Goal: Task Accomplishment & Management: Manage account settings

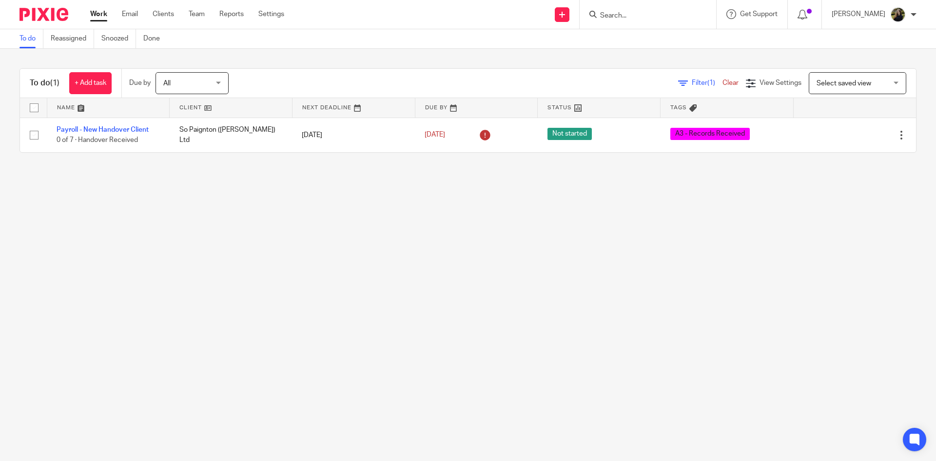
click at [626, 20] on form at bounding box center [651, 14] width 104 height 12
click at [629, 19] on input "Search" at bounding box center [643, 16] width 88 height 9
type input "cru globa"
click at [666, 41] on link at bounding box center [657, 38] width 121 height 15
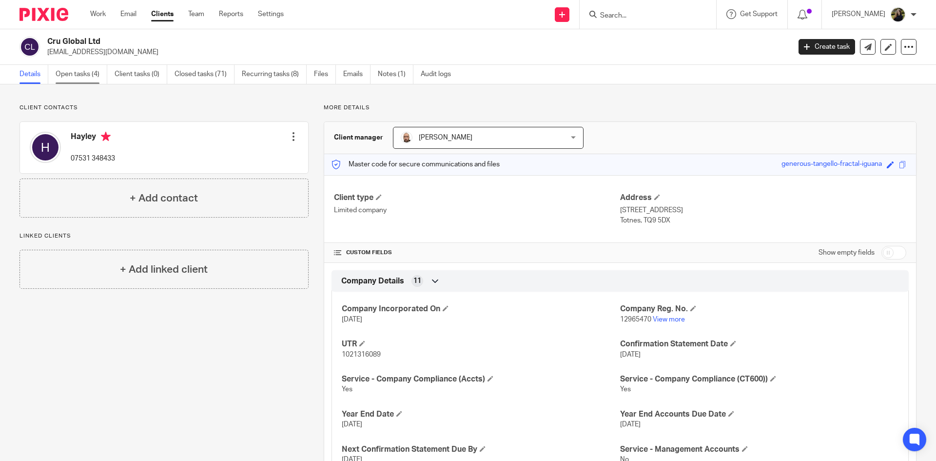
click at [80, 76] on link "Open tasks (4)" at bounding box center [82, 74] width 52 height 19
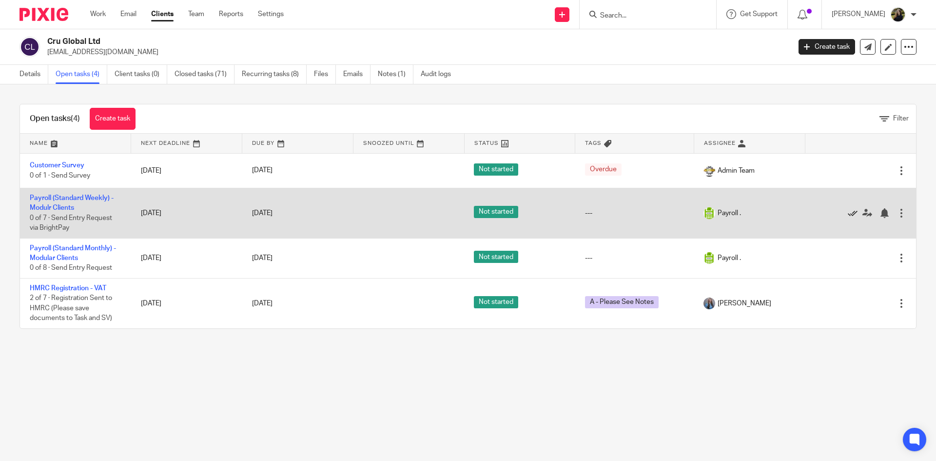
click at [848, 209] on icon at bounding box center [853, 213] width 10 height 10
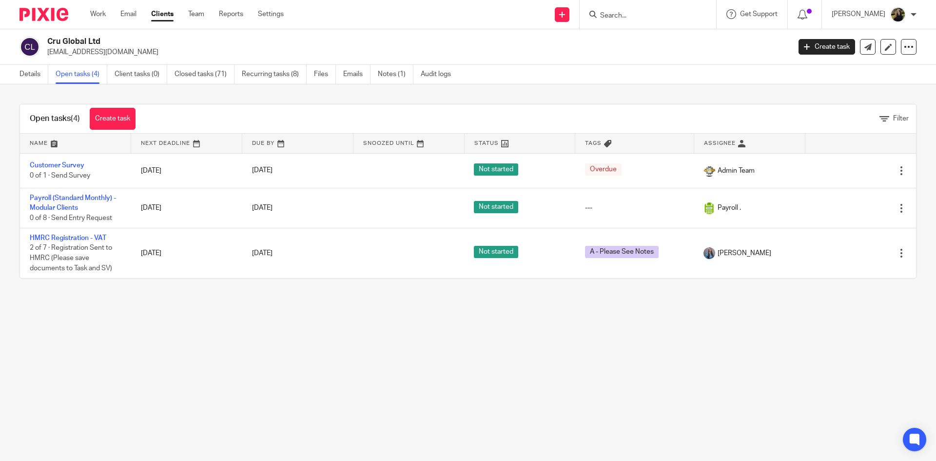
click at [622, 17] on input "Search" at bounding box center [643, 16] width 88 height 9
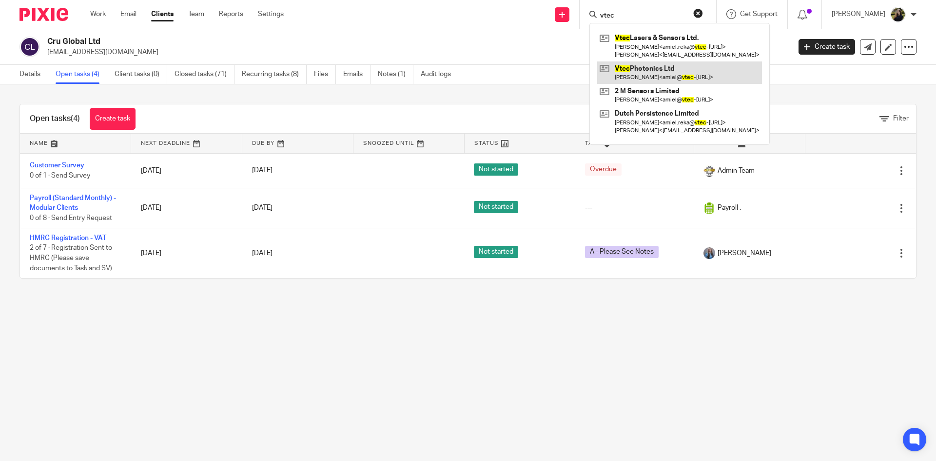
type input "vtec"
click at [632, 64] on link at bounding box center [679, 72] width 165 height 22
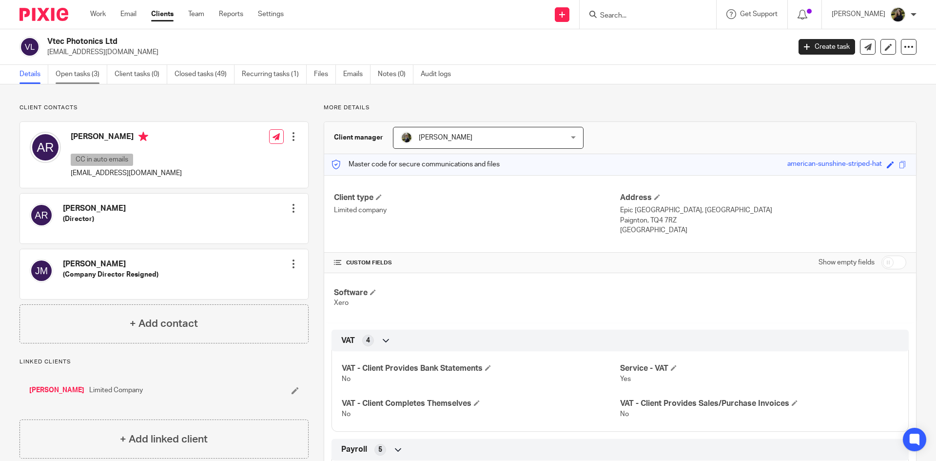
click at [67, 69] on link "Open tasks (3)" at bounding box center [82, 74] width 52 height 19
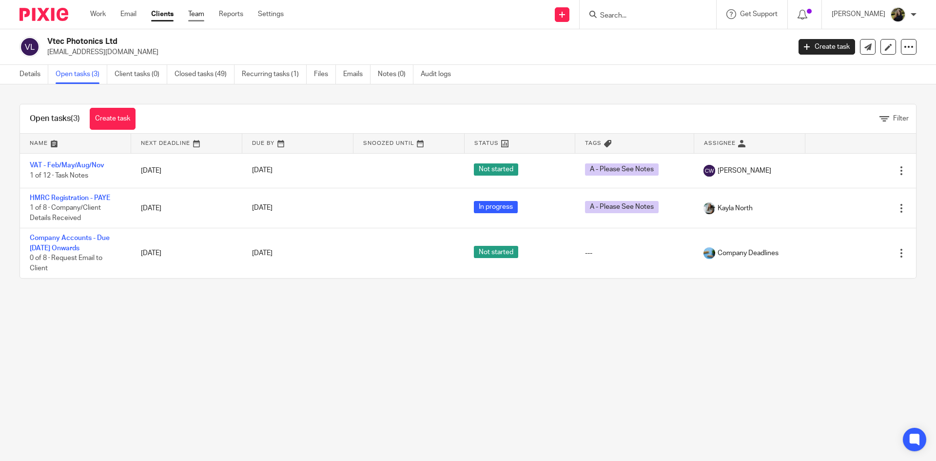
click at [197, 16] on link "Team" at bounding box center [196, 14] width 16 height 10
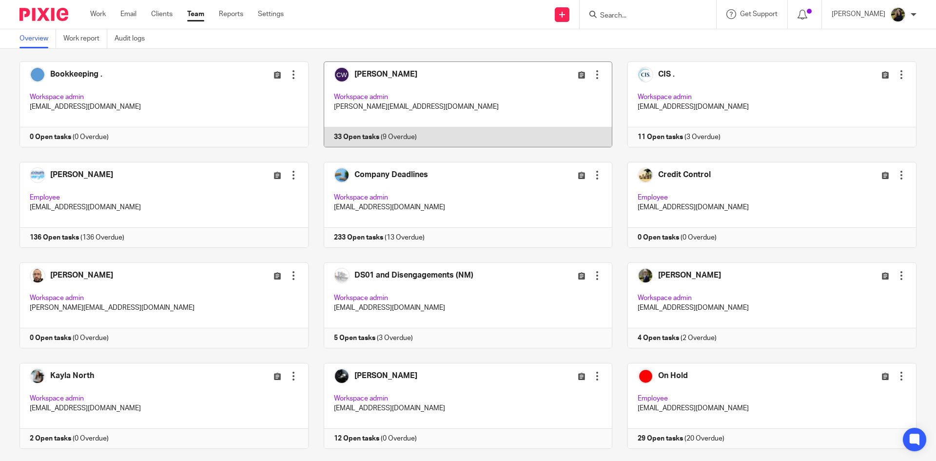
scroll to position [146, 0]
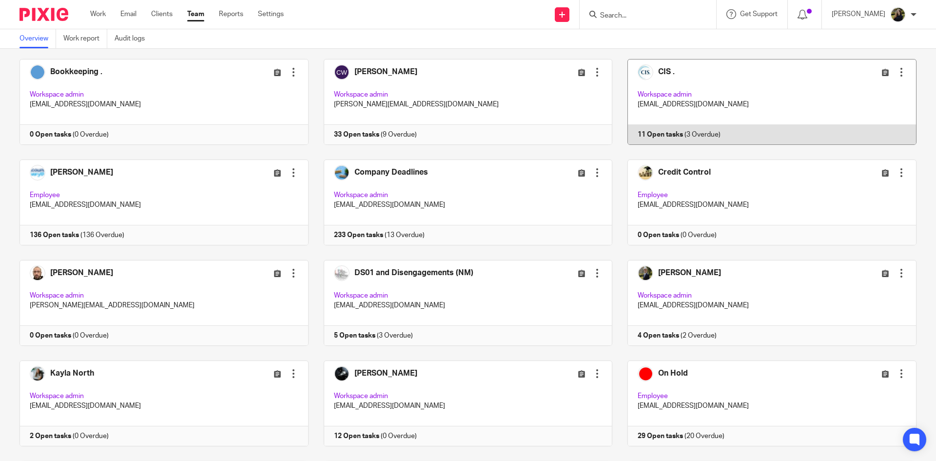
click at [762, 95] on link at bounding box center [764, 102] width 304 height 86
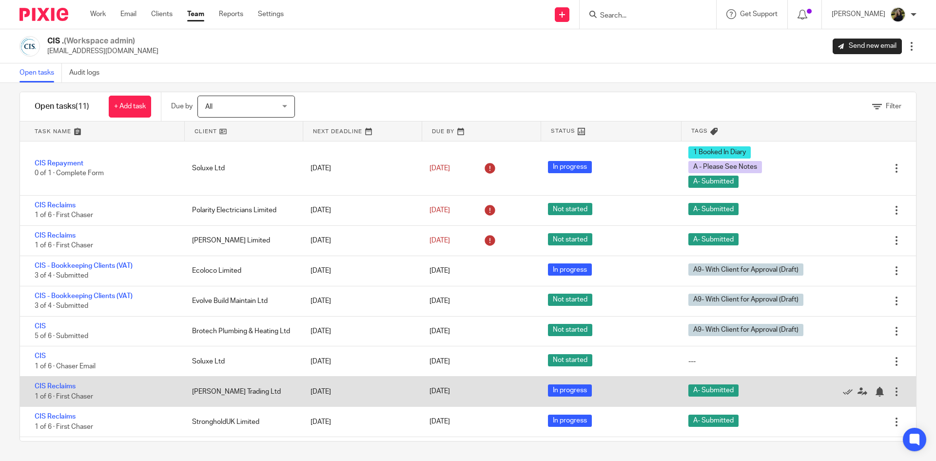
scroll to position [56, 0]
